Goal: Download file/media

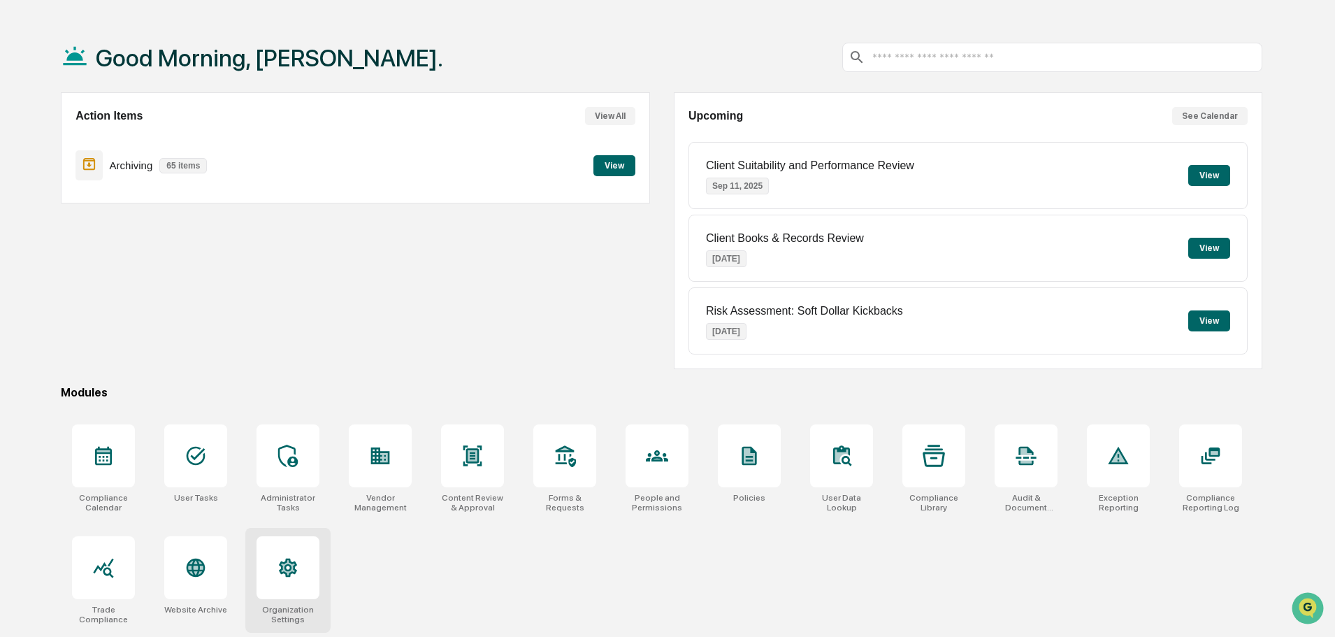
scroll to position [66, 0]
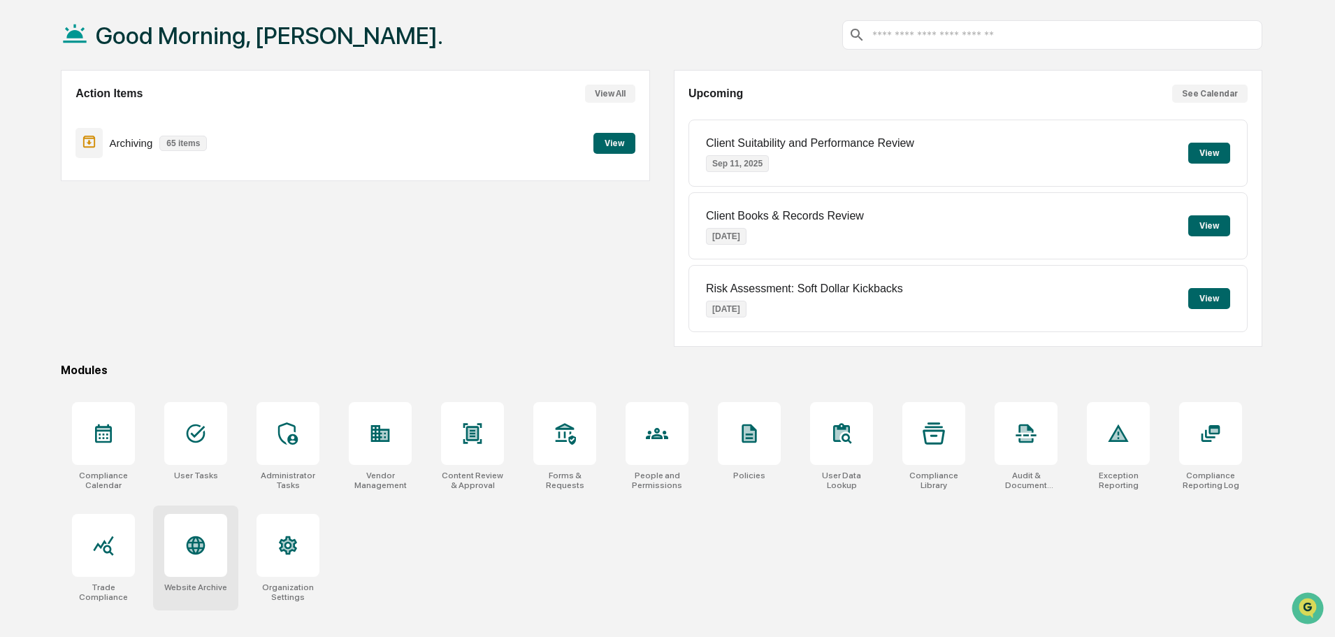
click at [181, 565] on div at bounding box center [195, 545] width 63 height 63
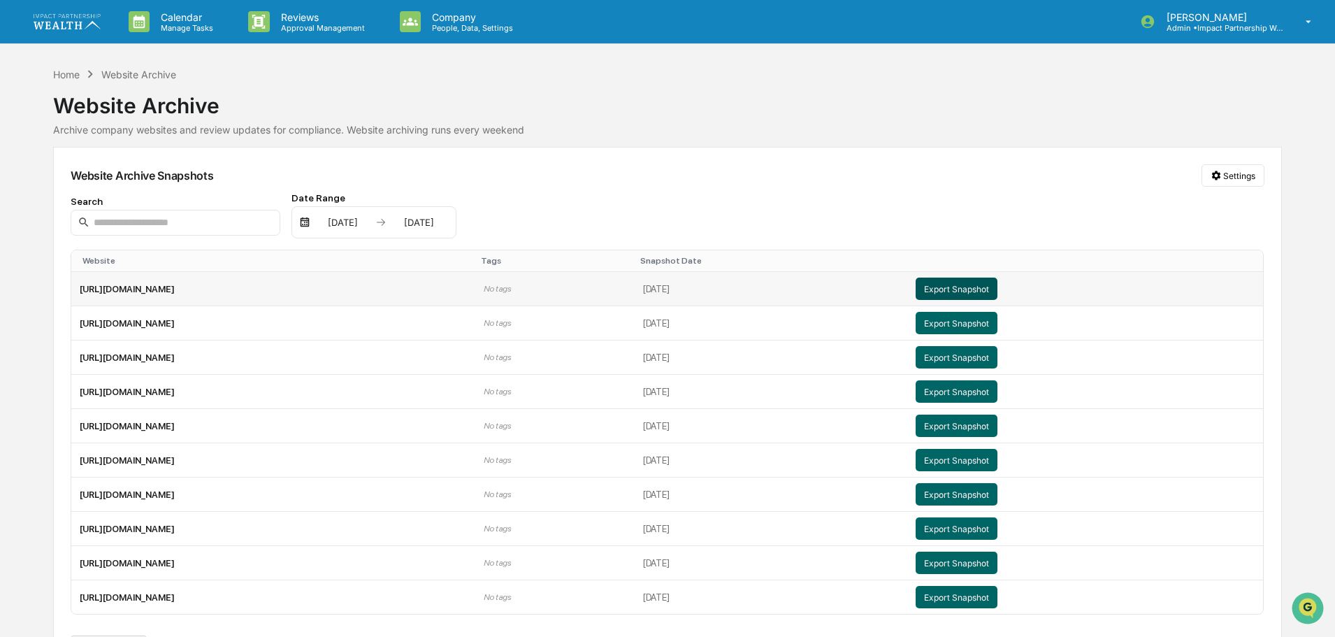
click at [997, 289] on button "Export Snapshot" at bounding box center [956, 288] width 82 height 22
click at [997, 388] on button "Export Snapshot" at bounding box center [956, 391] width 82 height 22
